Goal: Task Accomplishment & Management: Use online tool/utility

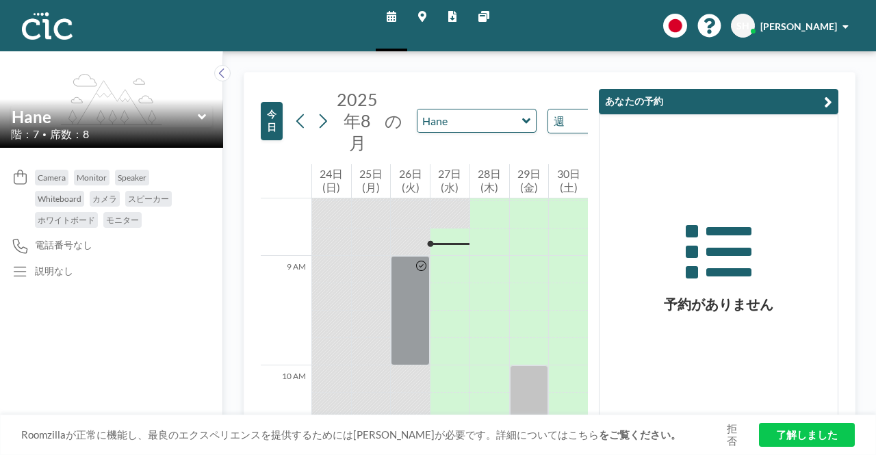
scroll to position [930, 0]
click at [479, 94] on div "[DATE] の Hane 週 Loading..." at bounding box center [478, 121] width 378 height 64
click at [222, 78] on icon at bounding box center [222, 73] width 9 height 14
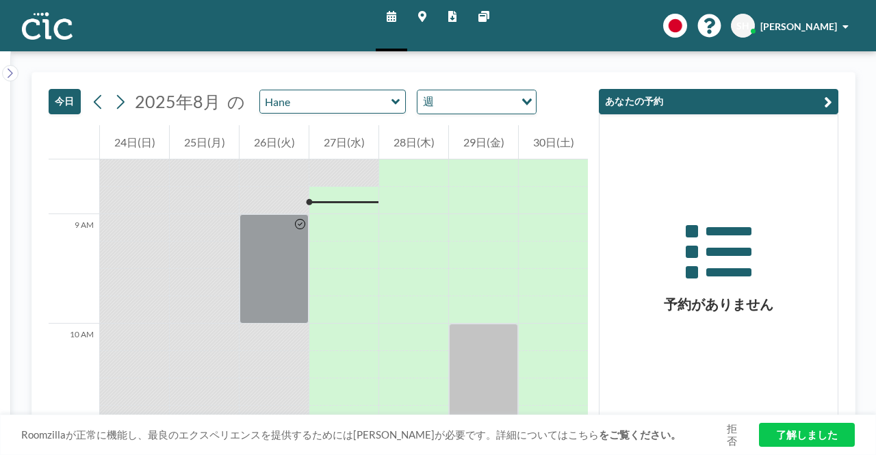
click at [350, 116] on div "[DATE] [DATE] の Hane 週 Loading..." at bounding box center [318, 99] width 539 height 53
click at [349, 107] on input "text" at bounding box center [325, 101] width 131 height 23
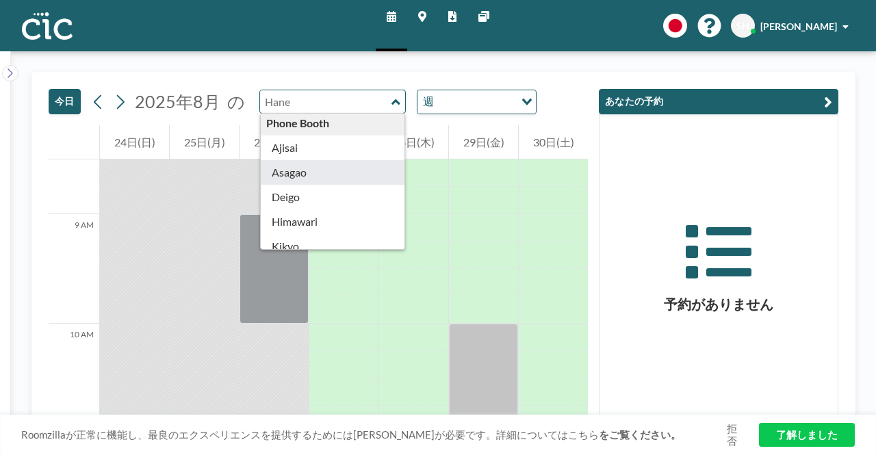
scroll to position [342, 0]
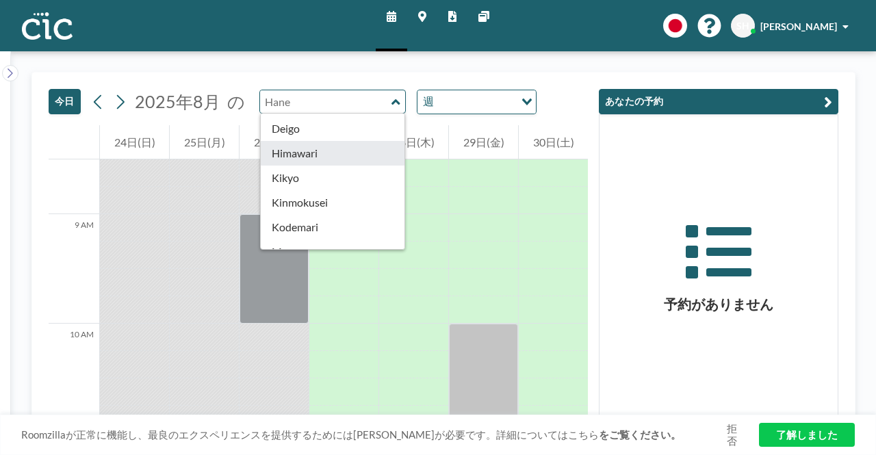
type input "Himawari"
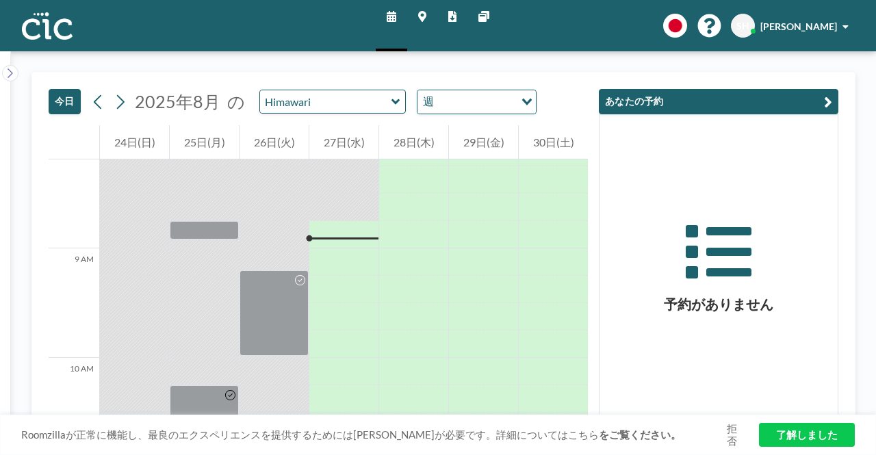
scroll to position [930, 0]
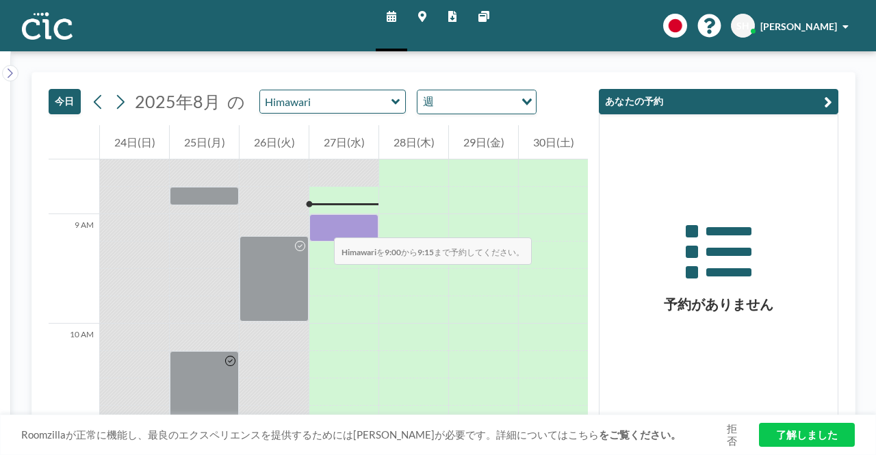
click at [320, 224] on div at bounding box center [343, 227] width 69 height 27
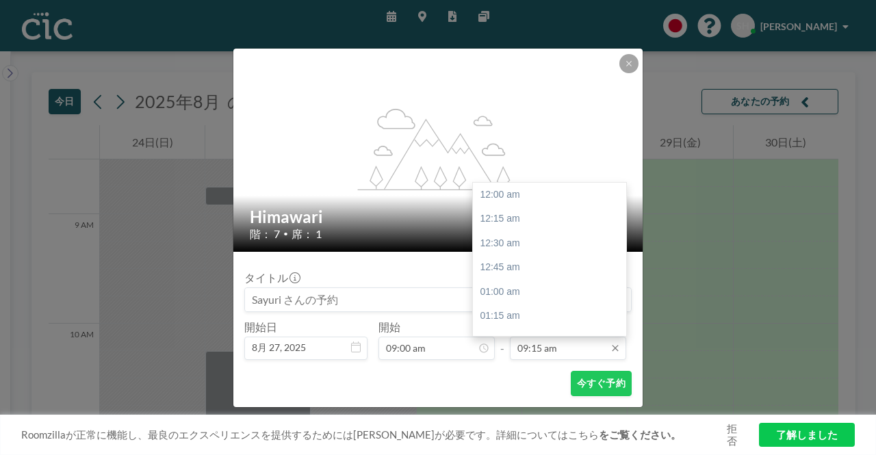
click at [564, 350] on input "09:15 am" at bounding box center [568, 348] width 116 height 23
click at [515, 267] on div "10:00 am" at bounding box center [553, 267] width 160 height 25
type input "10:00 am"
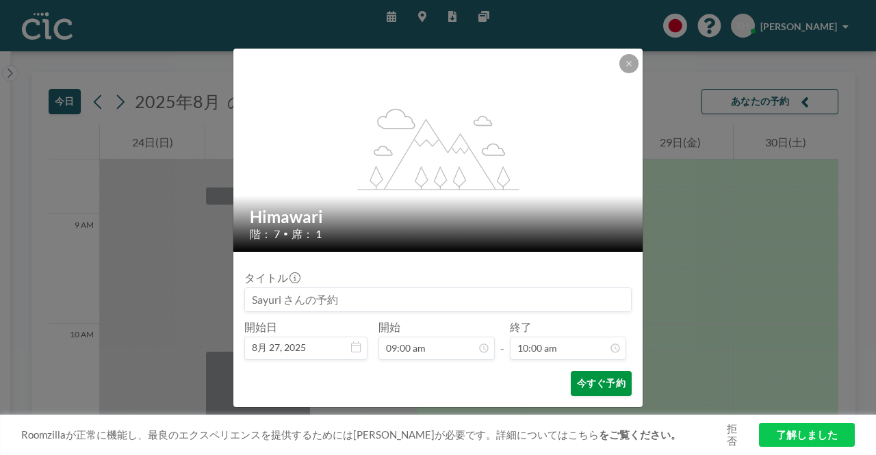
click at [588, 389] on button "今すぐ予約" at bounding box center [601, 383] width 61 height 25
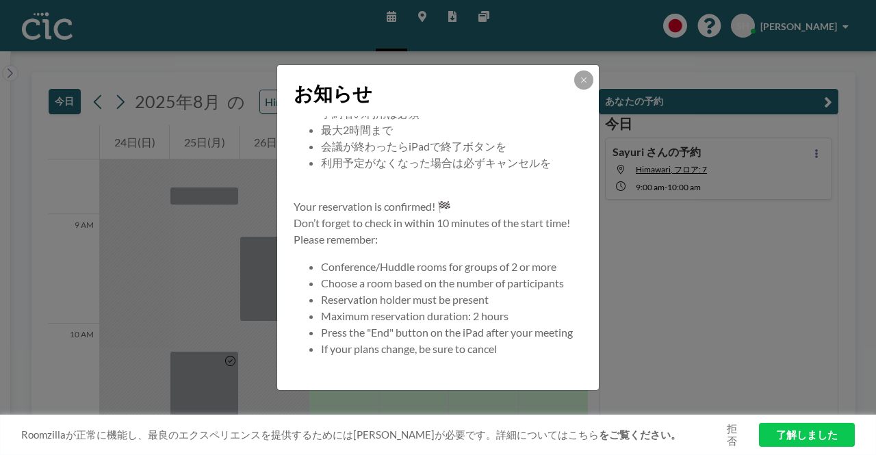
scroll to position [131, 0]
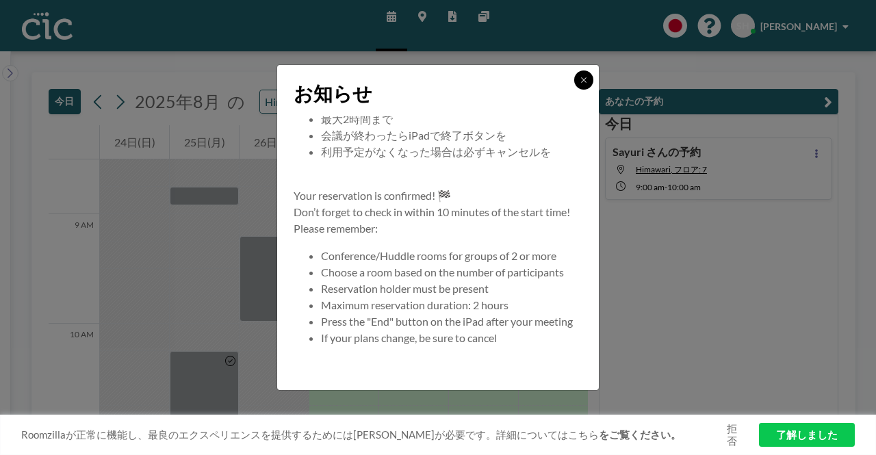
click at [580, 85] on button at bounding box center [583, 79] width 19 height 19
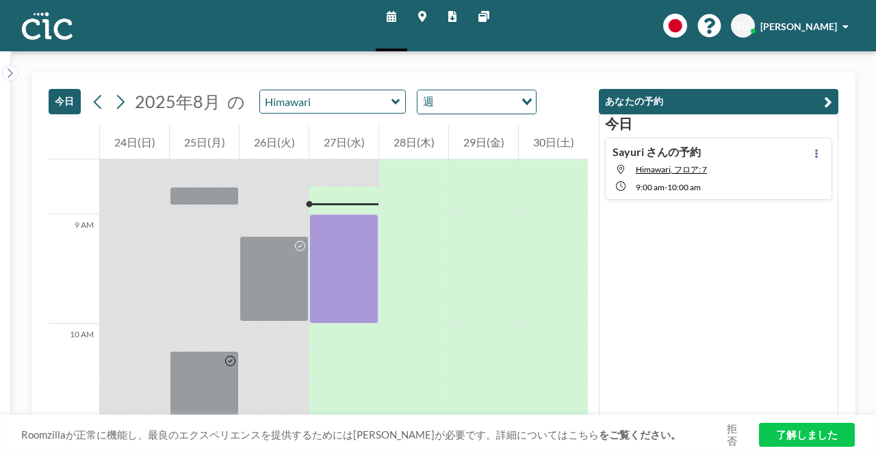
click at [825, 433] on link "了解しました" at bounding box center [807, 435] width 96 height 24
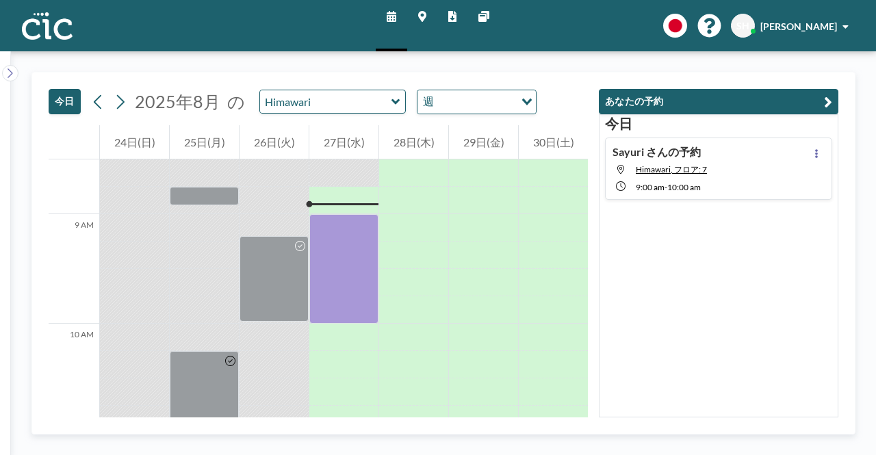
click at [701, 263] on div "[DATE] Sayuri さんの予約 Himawari, フロア: 7 9:00 AM - 10:00 AM" at bounding box center [718, 265] width 239 height 303
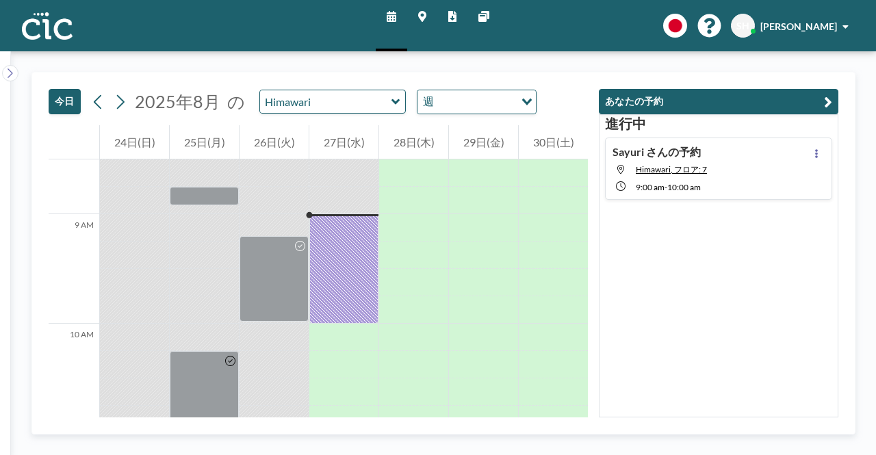
drag, startPoint x: 835, startPoint y: 3, endPoint x: 545, endPoint y: 36, distance: 291.9
click at [545, 36] on div "スケジュール マップ レポート 他のサイト English Polski 日本語 Españ[PERSON_NAME]" at bounding box center [438, 25] width 876 height 51
